Goal: Find specific page/section: Find specific page/section

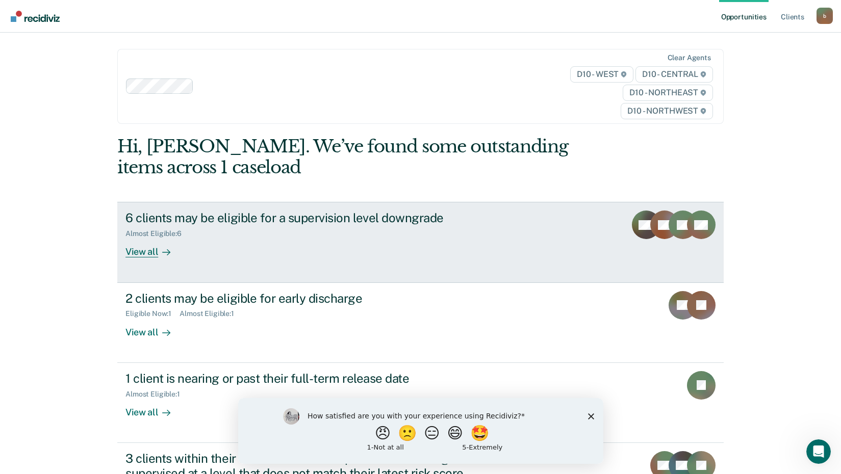
click at [145, 258] on div "View all" at bounding box center [153, 248] width 57 height 20
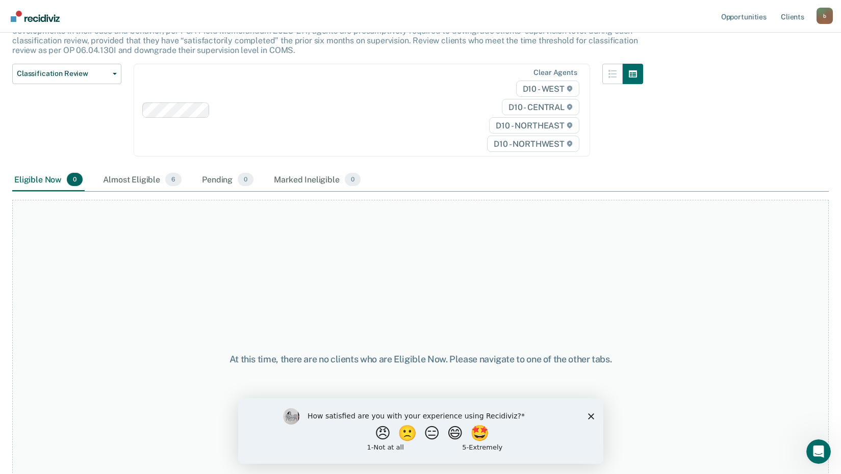
scroll to position [102, 0]
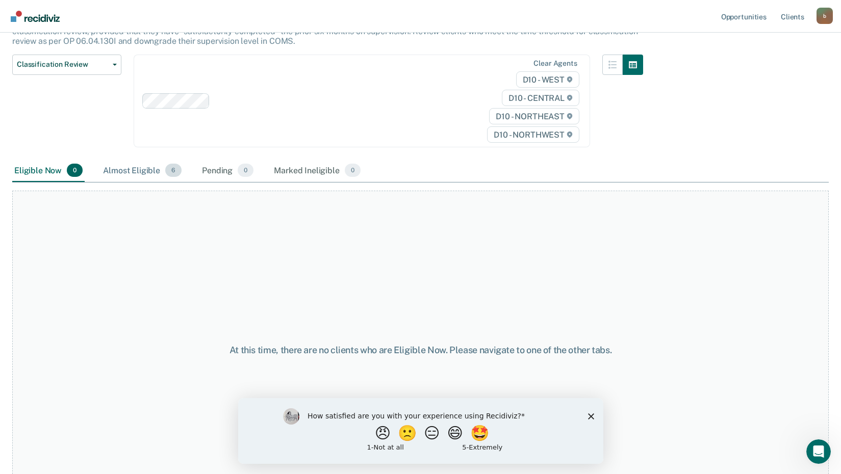
click at [152, 169] on div "Almost Eligible 6" at bounding box center [142, 171] width 83 height 22
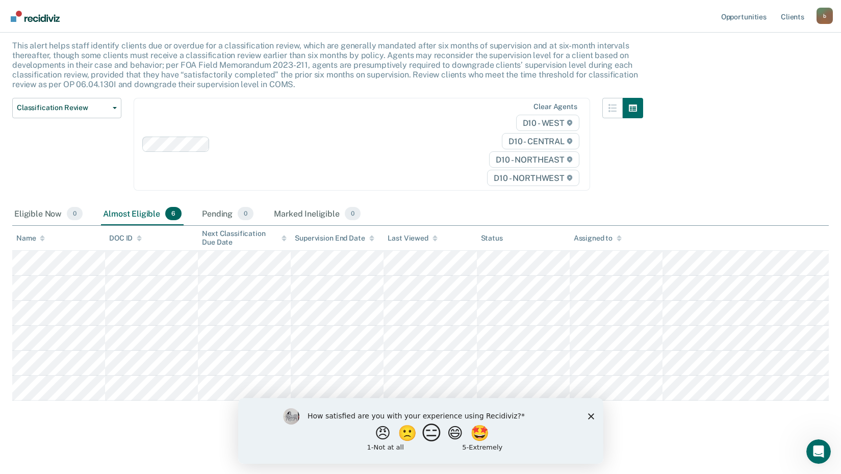
click at [437, 434] on button "😑" at bounding box center [433, 433] width 24 height 20
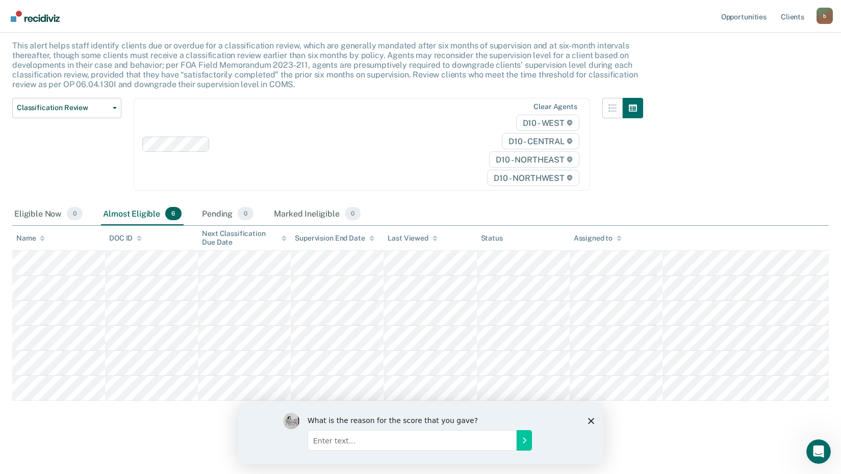
click at [316, 442] on input "Enter text..." at bounding box center [411, 440] width 209 height 20
click at [589, 419] on polygon "Close survey" at bounding box center [591, 421] width 6 height 6
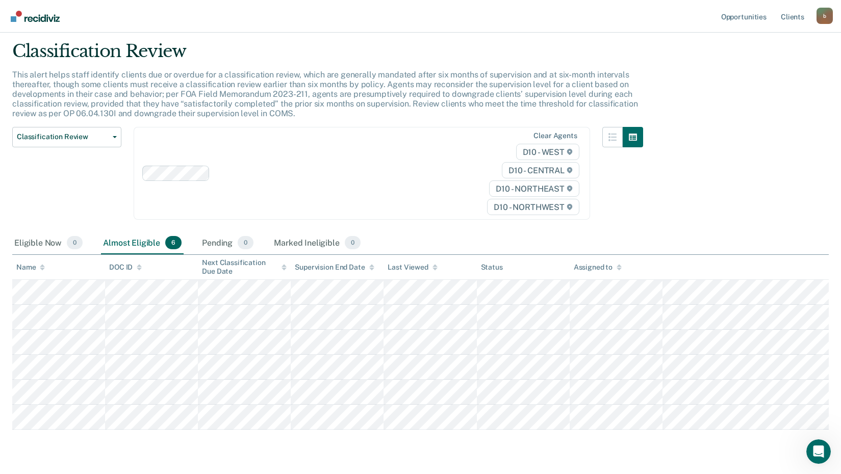
scroll to position [0, 0]
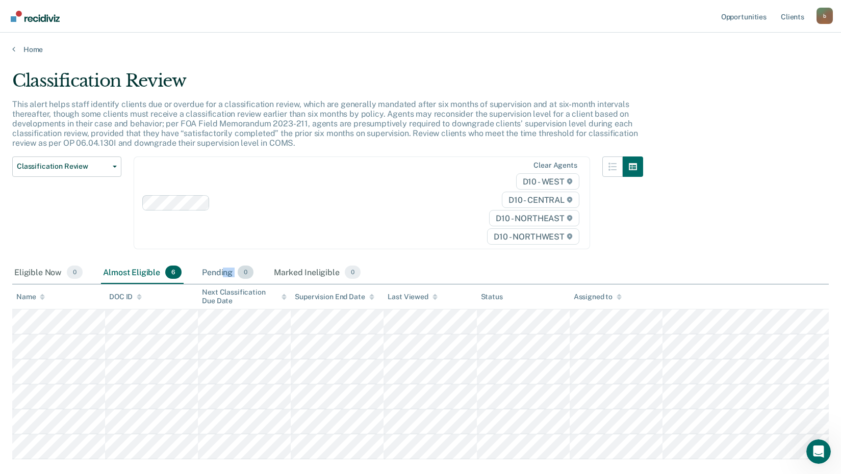
click at [222, 277] on div "Pending 0" at bounding box center [228, 273] width 56 height 22
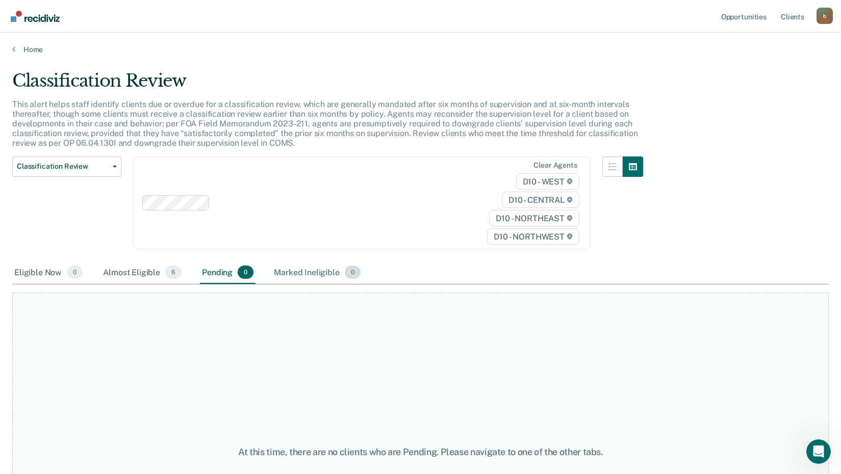
click at [331, 272] on div "Marked Ineligible 0" at bounding box center [317, 273] width 91 height 22
click at [36, 277] on div "Eligible Now 0" at bounding box center [48, 273] width 72 height 22
